Goal: Task Accomplishment & Management: Use online tool/utility

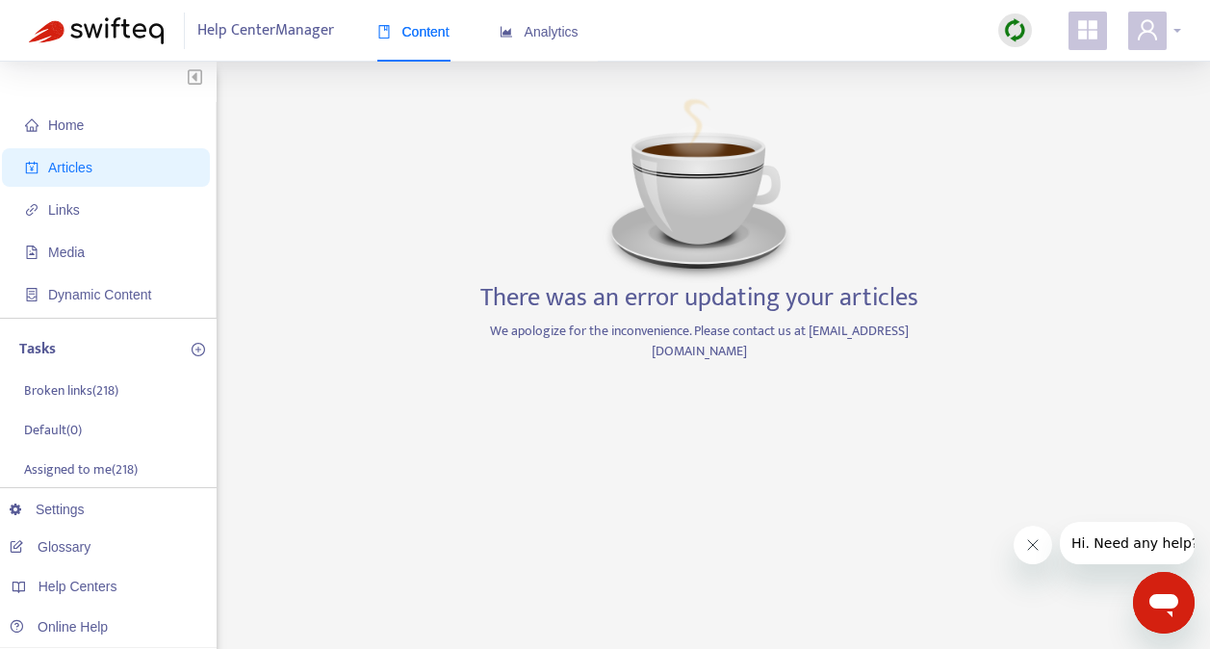
click at [1180, 34] on div at bounding box center [1154, 31] width 53 height 39
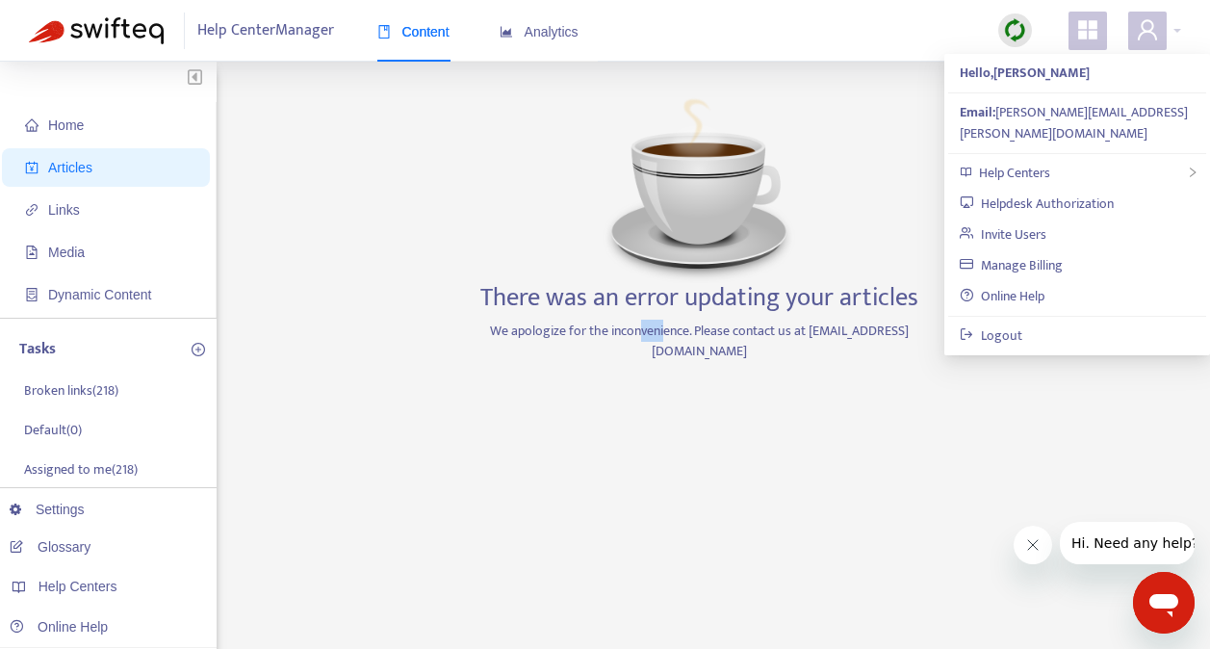
drag, startPoint x: 650, startPoint y: 468, endPoint x: 612, endPoint y: 466, distance: 37.6
click at [612, 466] on div "There was an error updating your articles We apologize for the inconvenience. P…" at bounding box center [699, 653] width 452 height 1126
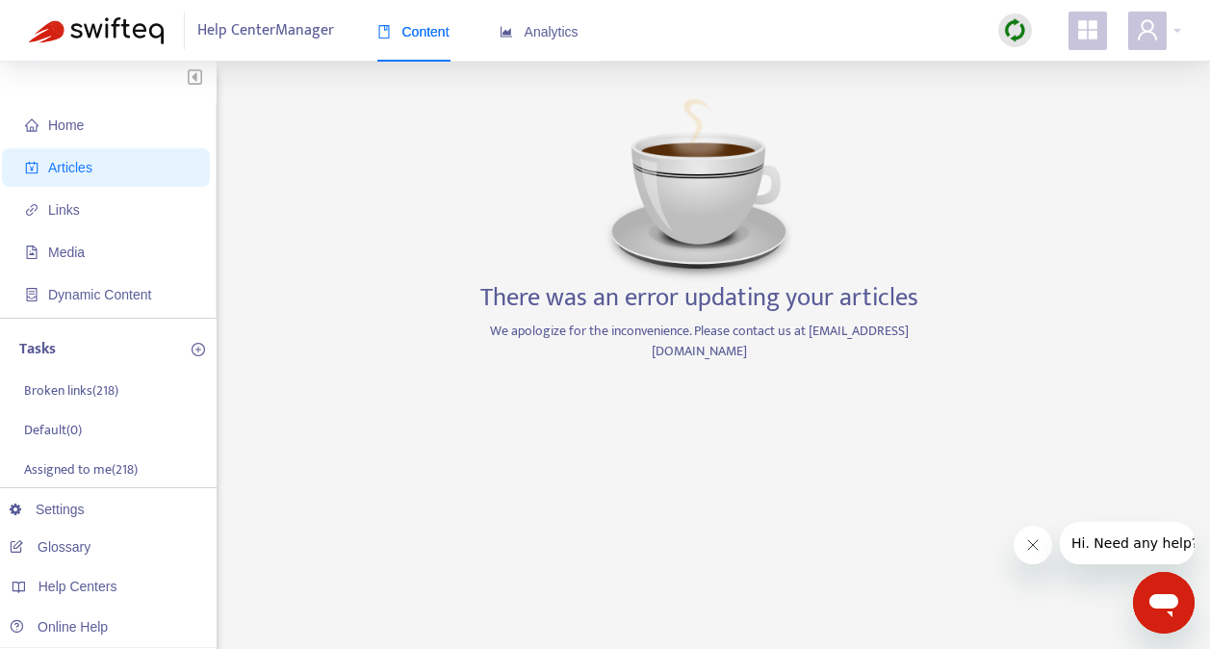
drag, startPoint x: 1015, startPoint y: 253, endPoint x: 997, endPoint y: 142, distance: 113.0
click at [1015, 245] on div "Home Articles Links Media Dynamic Content Tasks Broken links ( 218 ) Default ( …" at bounding box center [605, 653] width 1152 height 1126
click at [1007, 26] on img at bounding box center [1015, 30] width 24 height 24
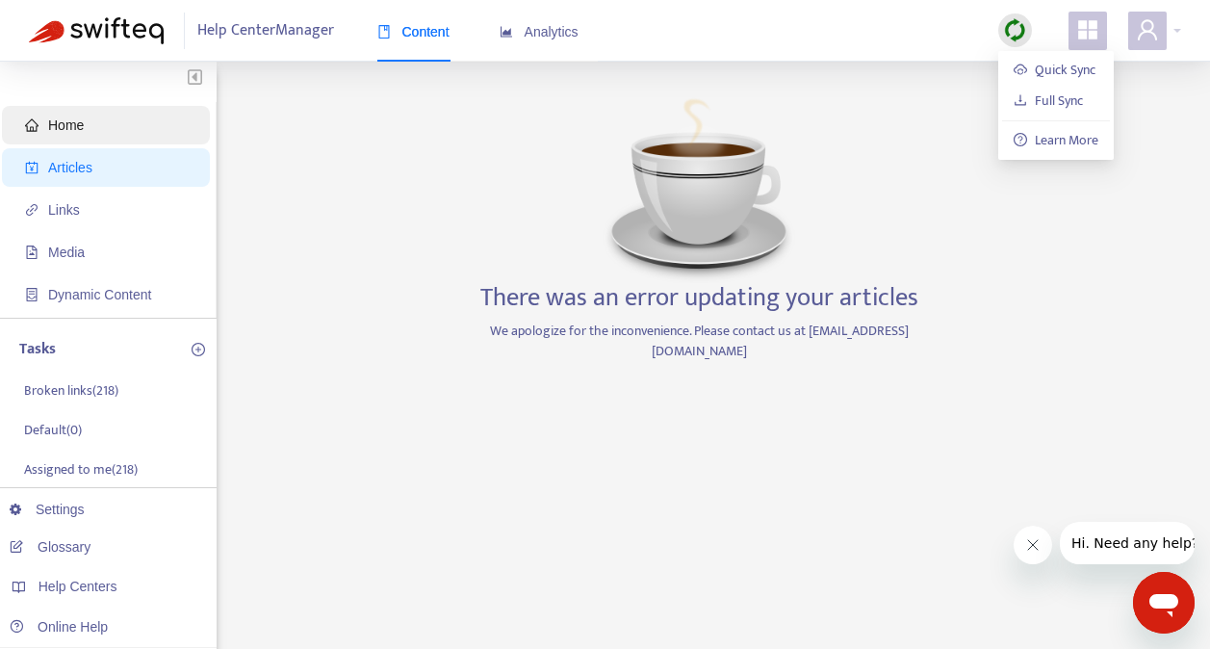
click at [76, 132] on span "Home" at bounding box center [66, 124] width 36 height 15
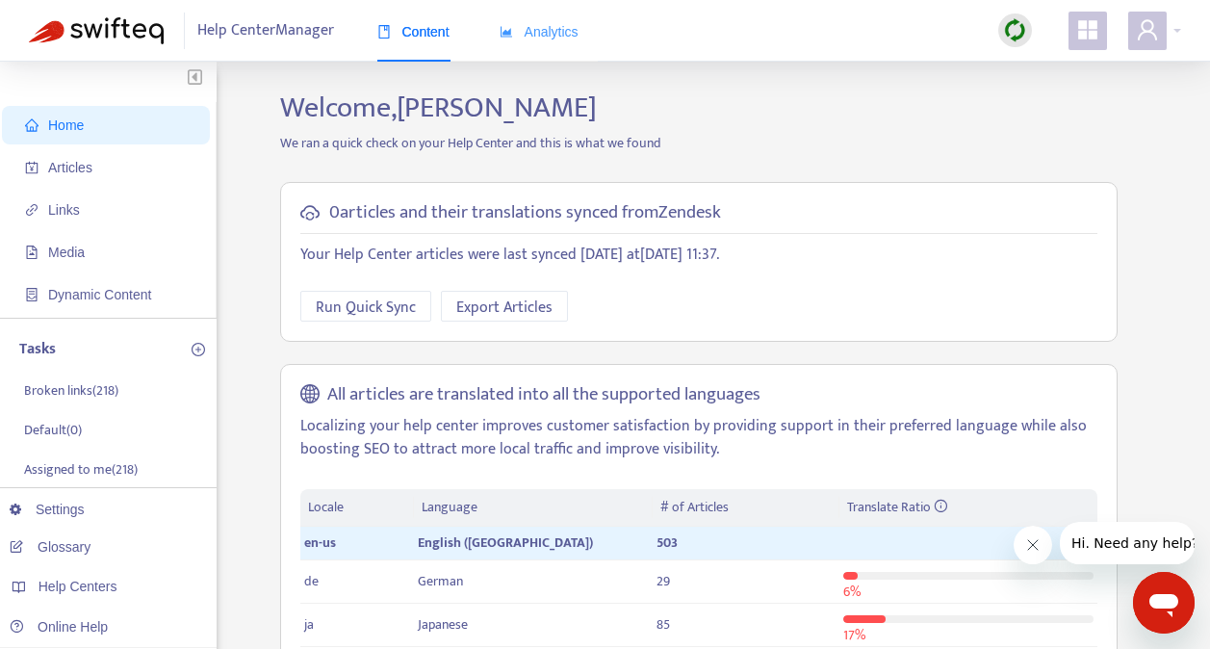
click at [532, 57] on div "Analytics" at bounding box center [539, 32] width 79 height 59
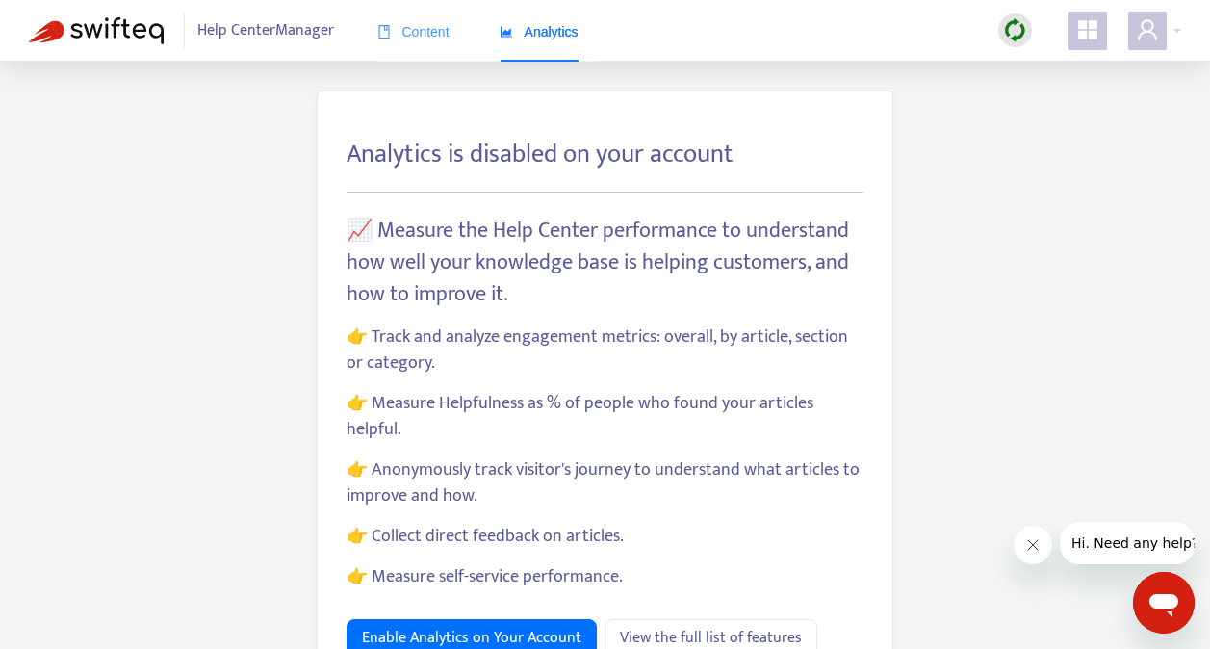
click at [433, 43] on div "Content" at bounding box center [413, 32] width 72 height 59
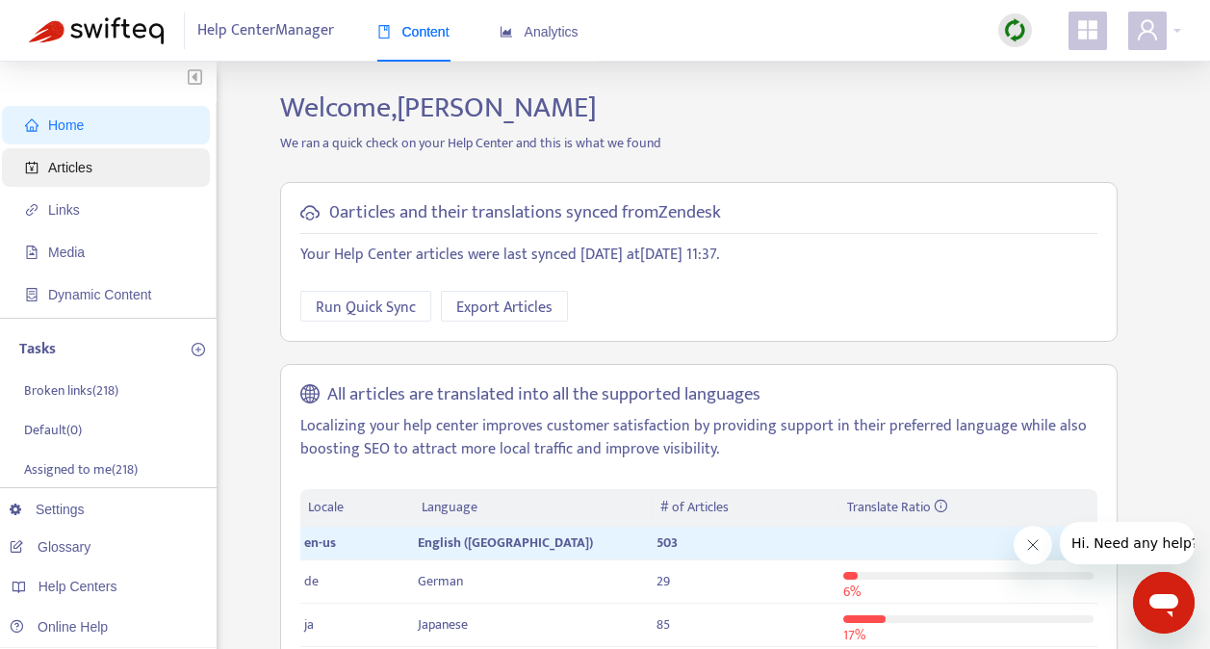
click at [64, 167] on span "Articles" at bounding box center [70, 167] width 44 height 15
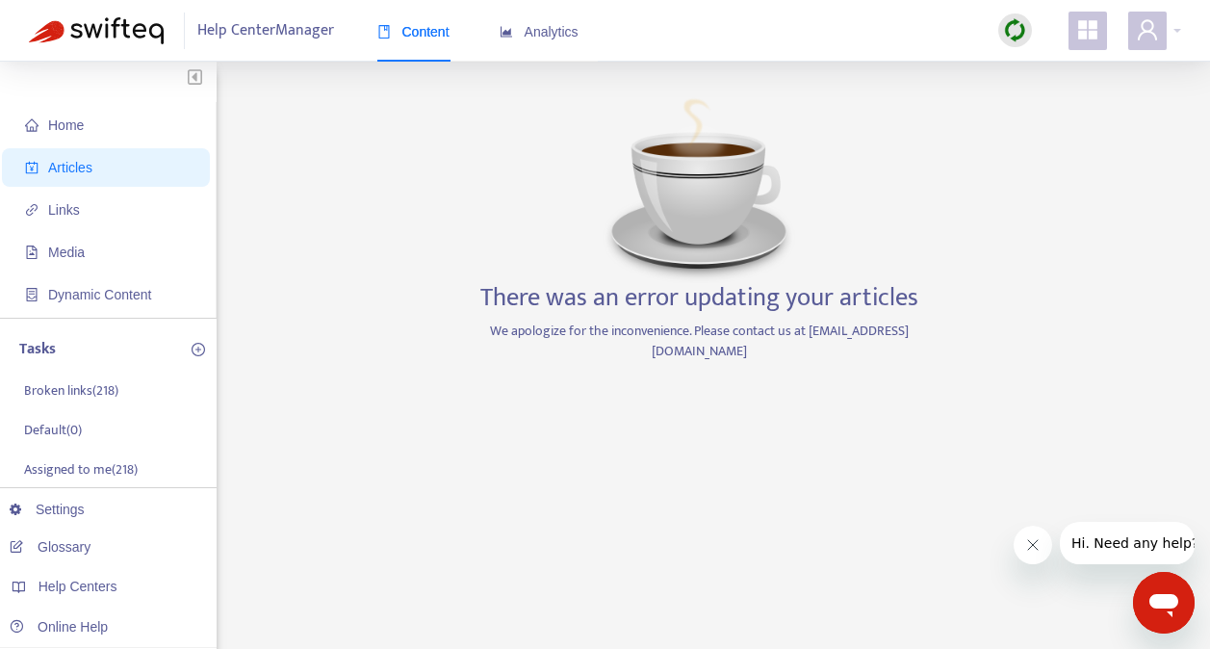
click at [785, 329] on p "We apologize for the inconvenience. Please contact us at [EMAIL_ADDRESS][DOMAIN…" at bounding box center [699, 341] width 452 height 40
drag, startPoint x: 935, startPoint y: 332, endPoint x: 503, endPoint y: 334, distance: 432.2
click at [503, 334] on div "Home Articles Links Media Dynamic Content Tasks Broken links ( 218 ) Default ( …" at bounding box center [605, 653] width 1152 height 1126
drag, startPoint x: 503, startPoint y: 334, endPoint x: 669, endPoint y: 387, distance: 174.8
click at [621, 348] on div "We apologize for the inconvenience. Please contact us at [EMAIL_ADDRESS][DOMAIN…" at bounding box center [699, 348] width 452 height 55
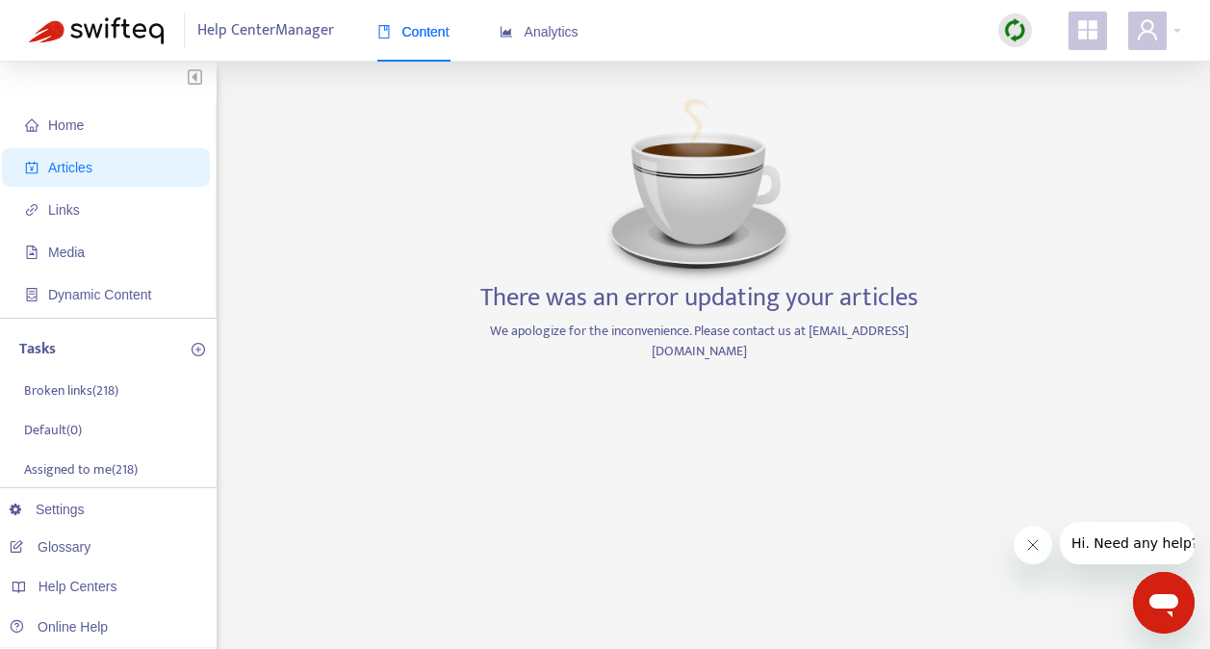
click at [74, 168] on span "Articles" at bounding box center [70, 167] width 44 height 15
click at [1036, 37] on div at bounding box center [1015, 31] width 63 height 39
click at [1012, 33] on img at bounding box center [1015, 30] width 24 height 24
click at [1059, 72] on link "Quick Sync" at bounding box center [1055, 70] width 82 height 22
